Goal: Use online tool/utility

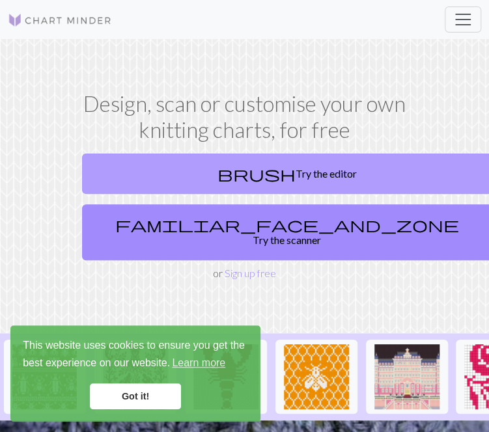
click at [252, 172] on link "brush Try the editor" at bounding box center [287, 174] width 410 height 40
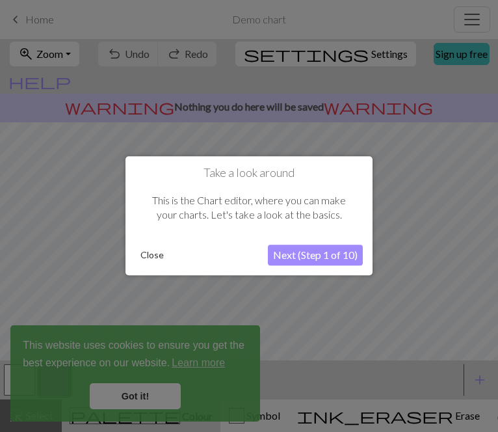
click at [301, 255] on button "Next (Step 1 of 10)" at bounding box center [315, 255] width 95 height 21
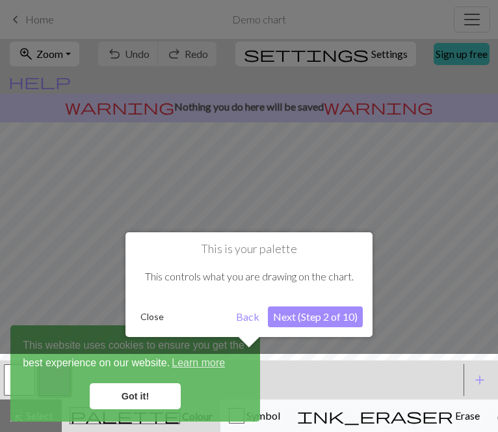
click at [295, 314] on button "Next (Step 2 of 10)" at bounding box center [315, 316] width 95 height 21
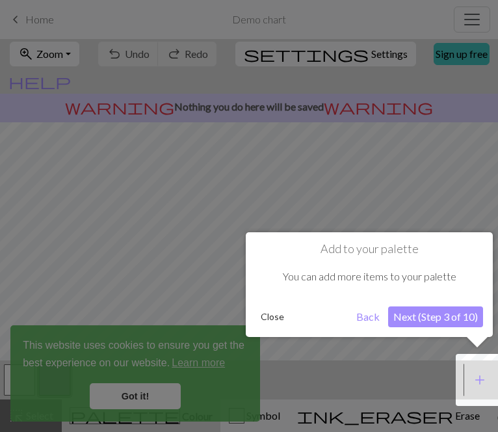
click at [409, 316] on button "Next (Step 3 of 10)" at bounding box center [435, 316] width 95 height 21
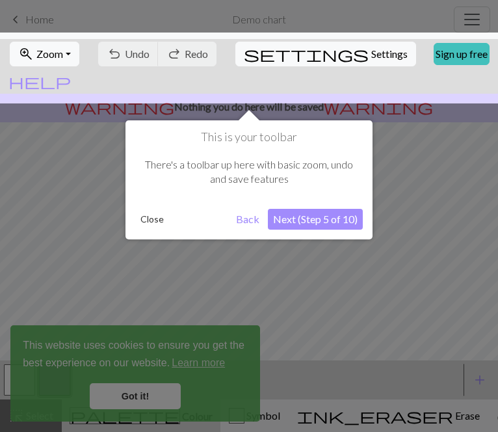
click at [305, 217] on button "Next (Step 5 of 10)" at bounding box center [315, 219] width 95 height 21
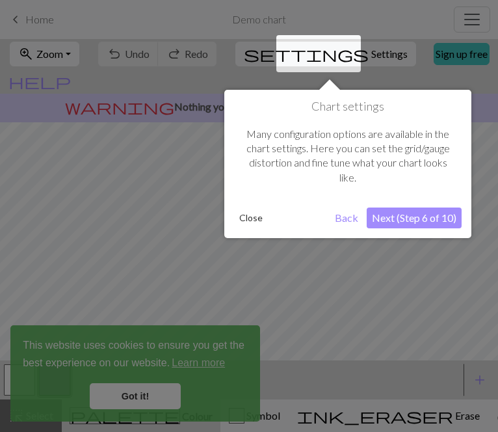
click at [407, 215] on button "Next (Step 6 of 10)" at bounding box center [414, 218] width 95 height 21
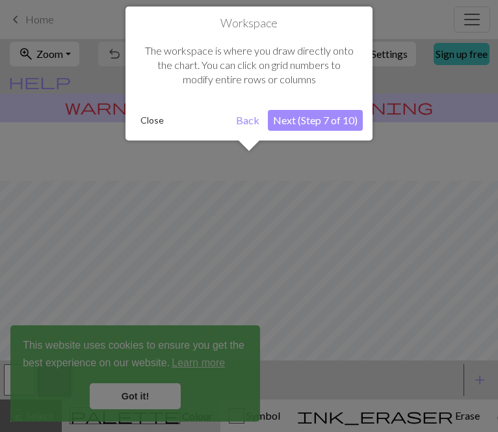
scroll to position [77, 0]
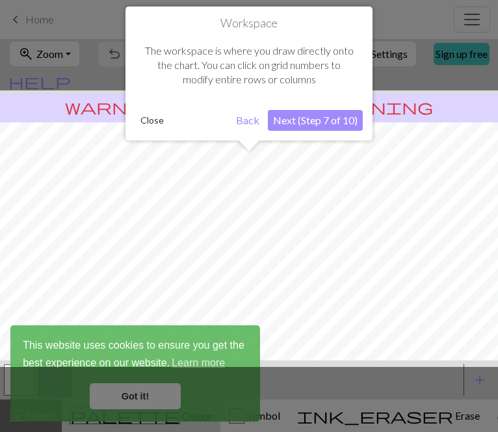
click at [303, 123] on button "Next (Step 7 of 10)" at bounding box center [315, 120] width 95 height 21
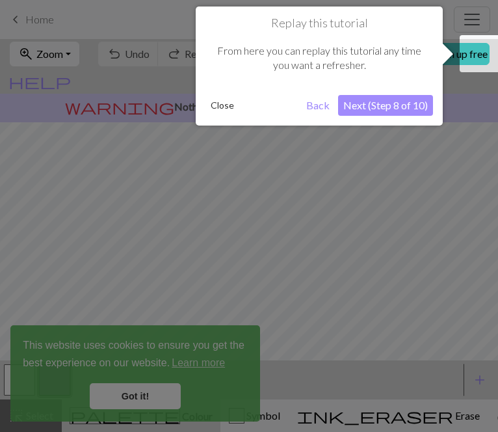
click at [372, 103] on button "Next (Step 8 of 10)" at bounding box center [385, 105] width 95 height 21
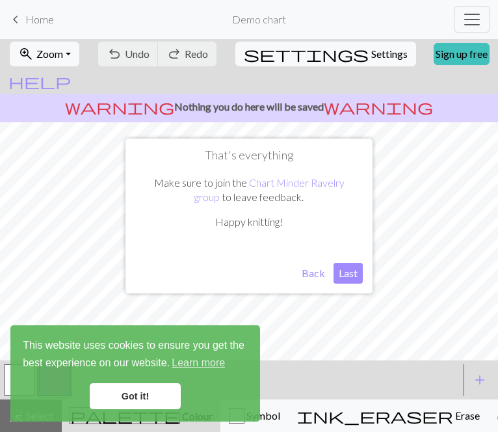
click at [355, 267] on button "Last" at bounding box center [348, 273] width 29 height 21
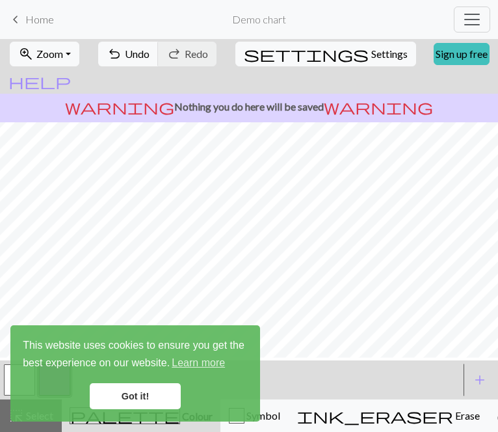
scroll to position [0, 0]
